Goal: Task Accomplishment & Management: Use online tool/utility

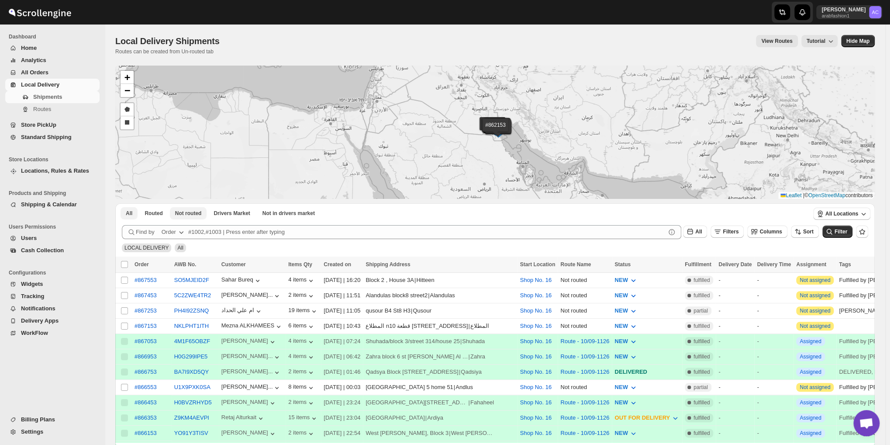
click at [192, 216] on span "Not routed" at bounding box center [188, 213] width 27 height 7
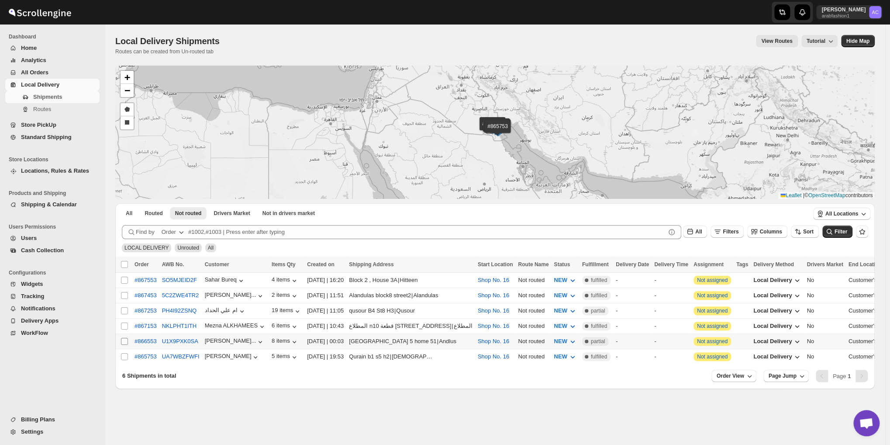
click at [125, 339] on input "Select shipment" at bounding box center [124, 341] width 7 height 7
checkbox input "true"
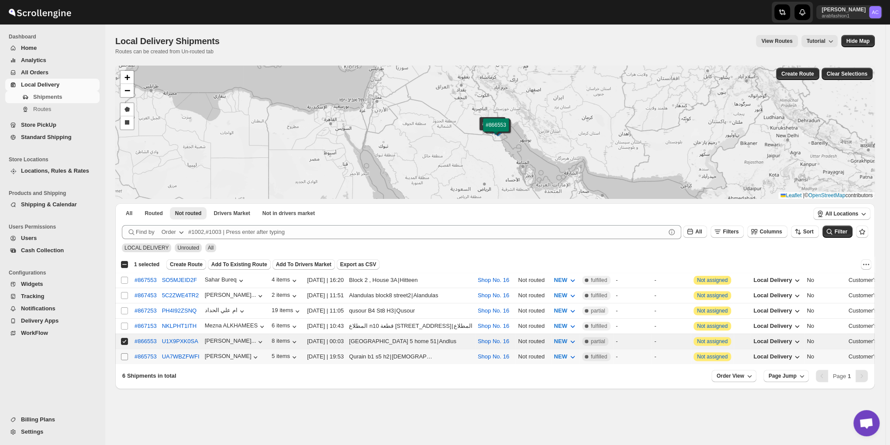
click at [126, 354] on input "Select shipment" at bounding box center [124, 356] width 7 height 7
checkbox input "true"
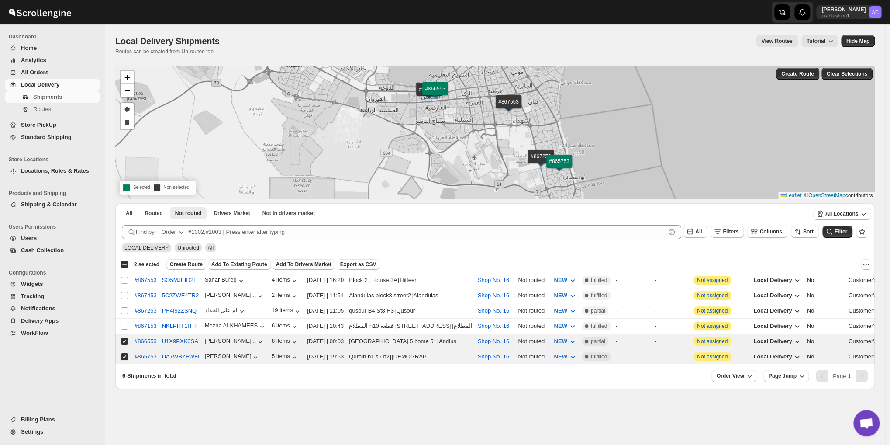
click at [287, 261] on span "Add To Drivers Market" at bounding box center [303, 264] width 55 height 7
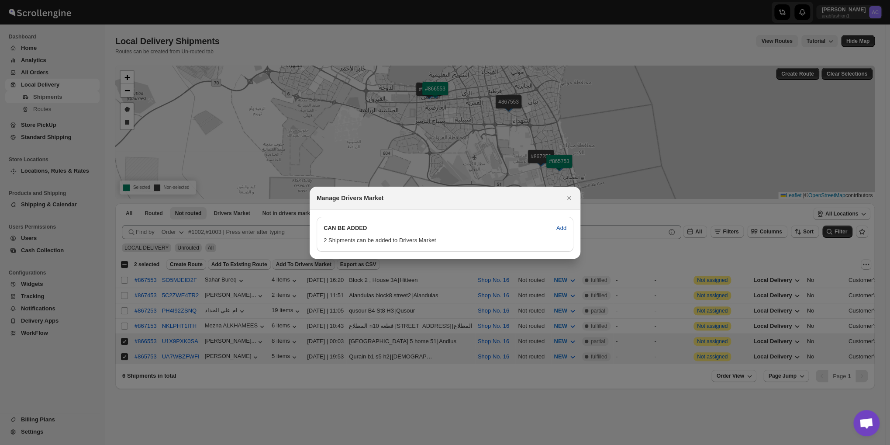
click at [557, 226] on span "Add" at bounding box center [562, 228] width 10 height 9
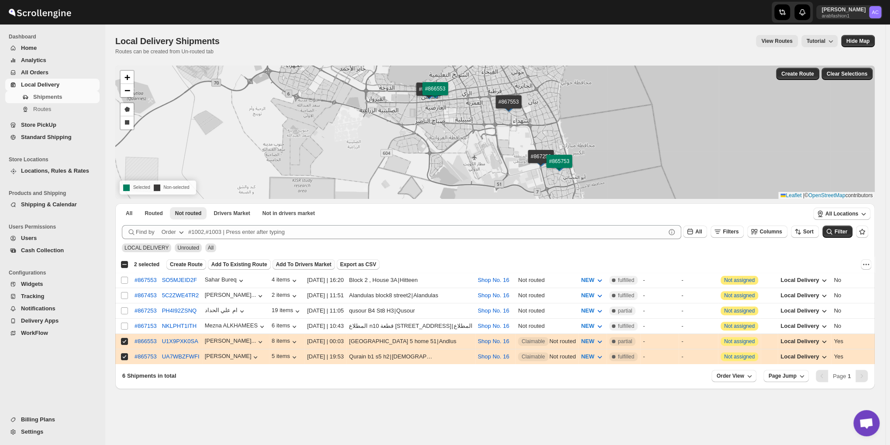
click at [124, 265] on div "Select all 6 shipments 2 selected" at bounding box center [140, 264] width 39 height 8
checkbox input "true"
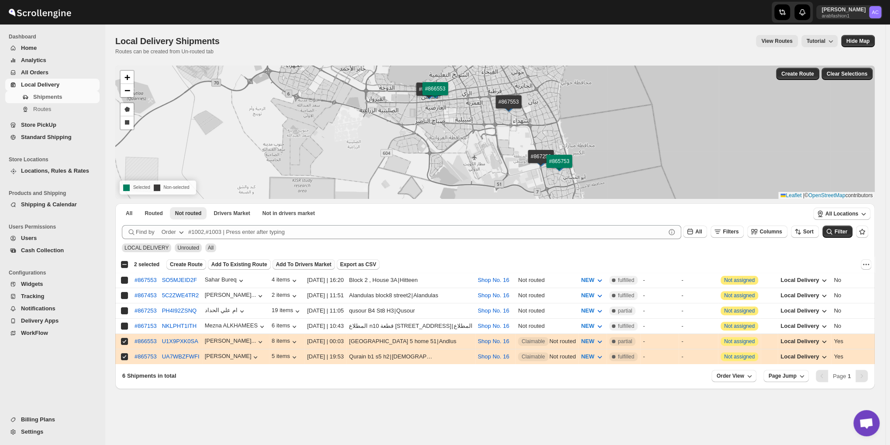
checkbox input "true"
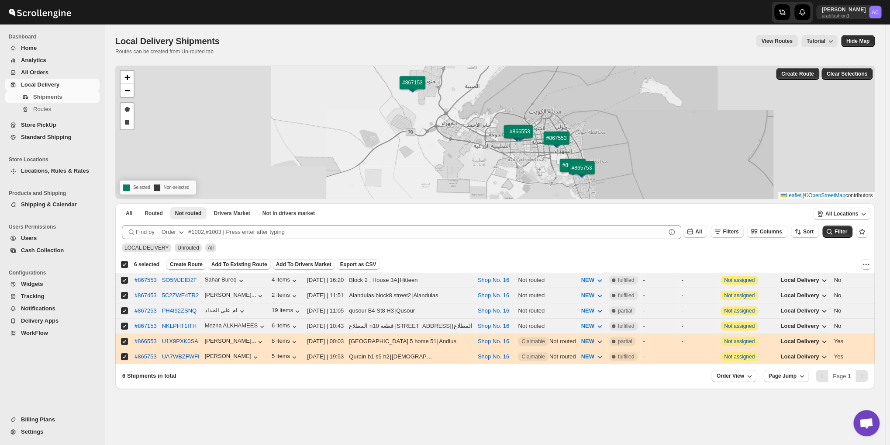
click at [124, 265] on div "Deselect all 6 shipments 6 selected" at bounding box center [140, 264] width 39 height 8
checkbox input "false"
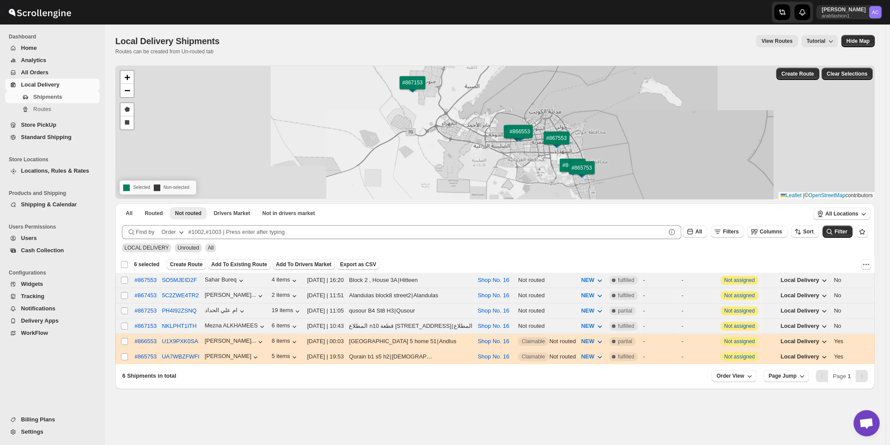
checkbox input "false"
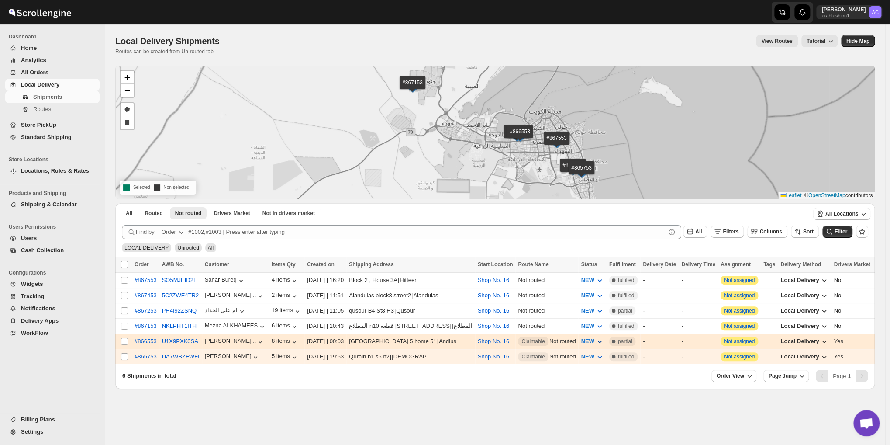
click at [596, 337] on icon "button" at bounding box center [600, 341] width 9 height 9
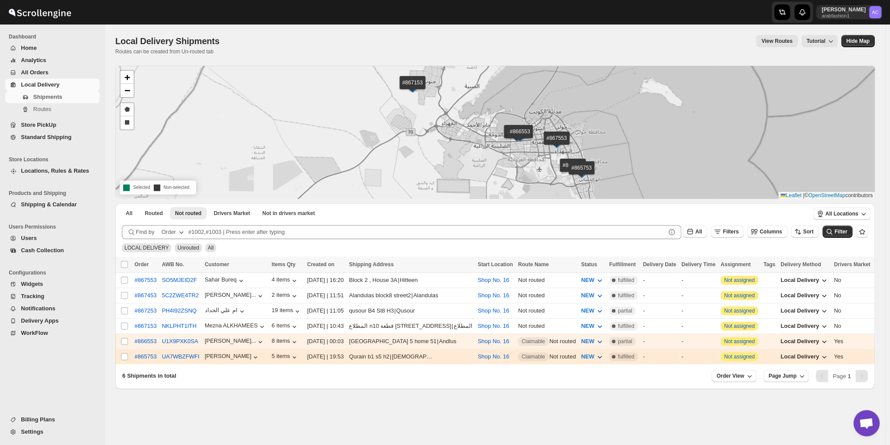
click at [596, 353] on icon "button" at bounding box center [600, 356] width 9 height 9
click at [598, 356] on icon "button" at bounding box center [600, 357] width 4 height 3
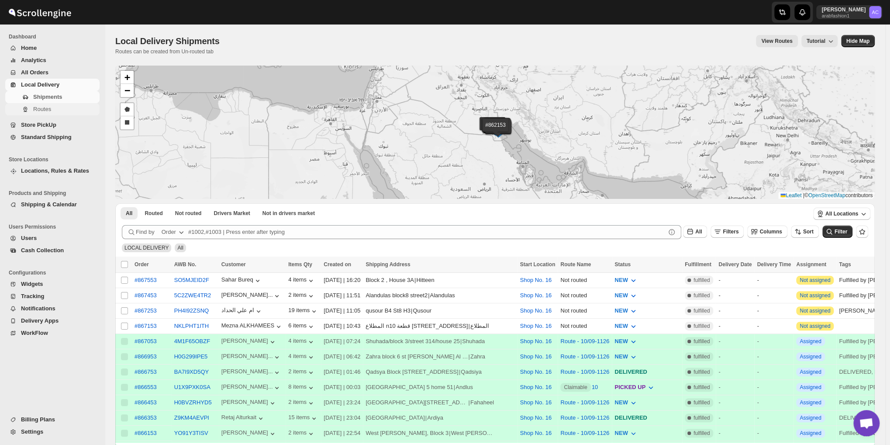
click at [59, 107] on span "Routes" at bounding box center [65, 109] width 65 height 9
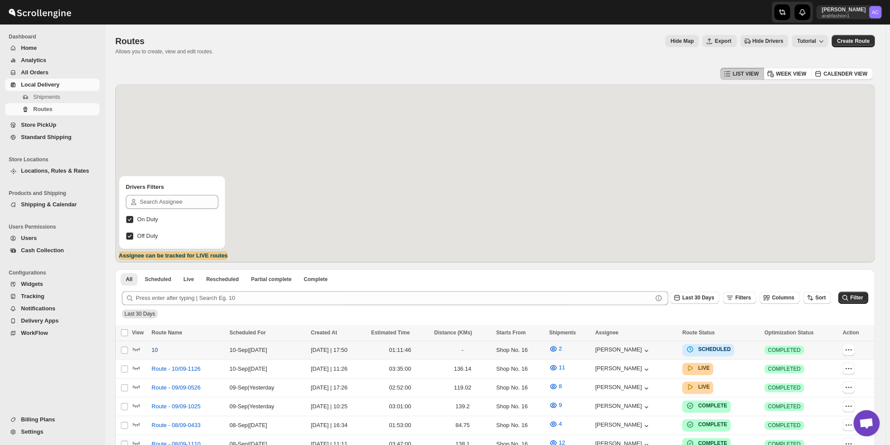
click at [155, 349] on span "10" at bounding box center [155, 350] width 6 height 9
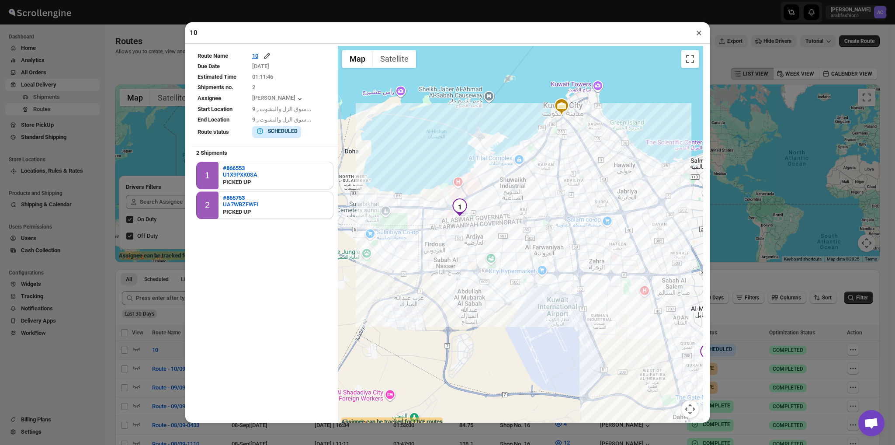
drag, startPoint x: 585, startPoint y: 170, endPoint x: 626, endPoint y: 45, distance: 132.2
click at [626, 45] on div "10 × Route Name 10 Due Date 9/10/2025 Estimated Time 01:11:46 Shipments no. 2 A…" at bounding box center [447, 222] width 524 height 400
click at [703, 37] on button "×" at bounding box center [699, 33] width 13 height 12
